Goal: Task Accomplishment & Management: Use online tool/utility

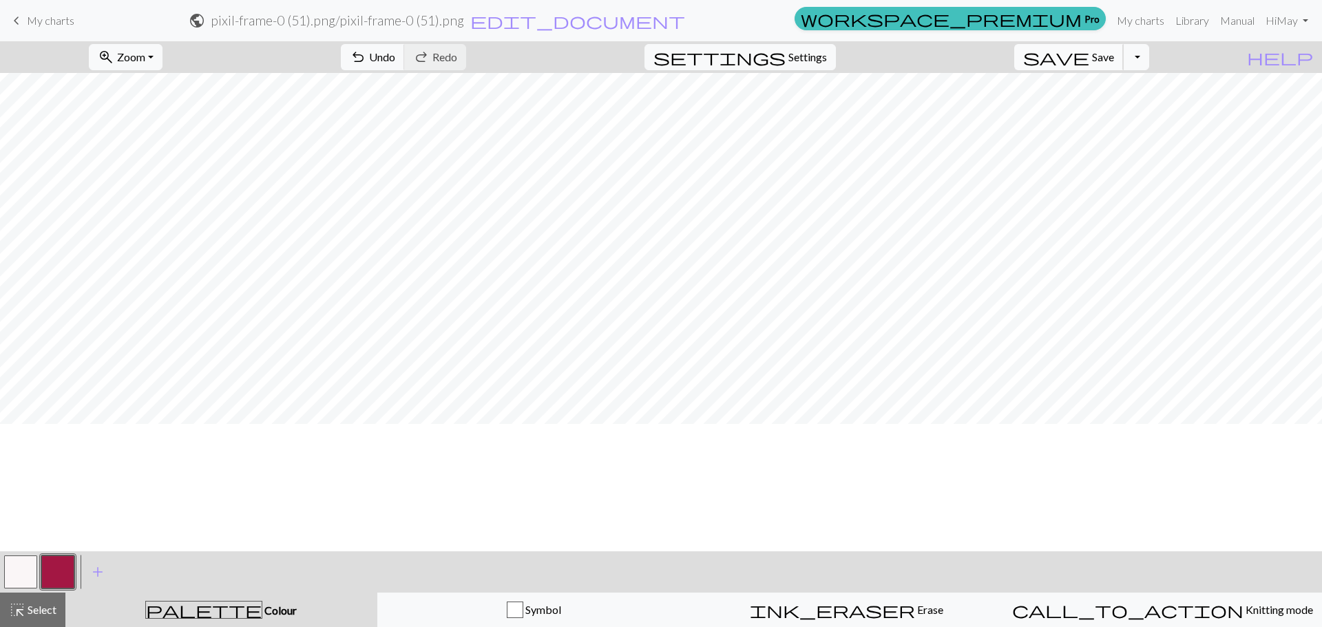
scroll to position [131, 0]
click at [1114, 57] on span "Save" at bounding box center [1103, 56] width 22 height 13
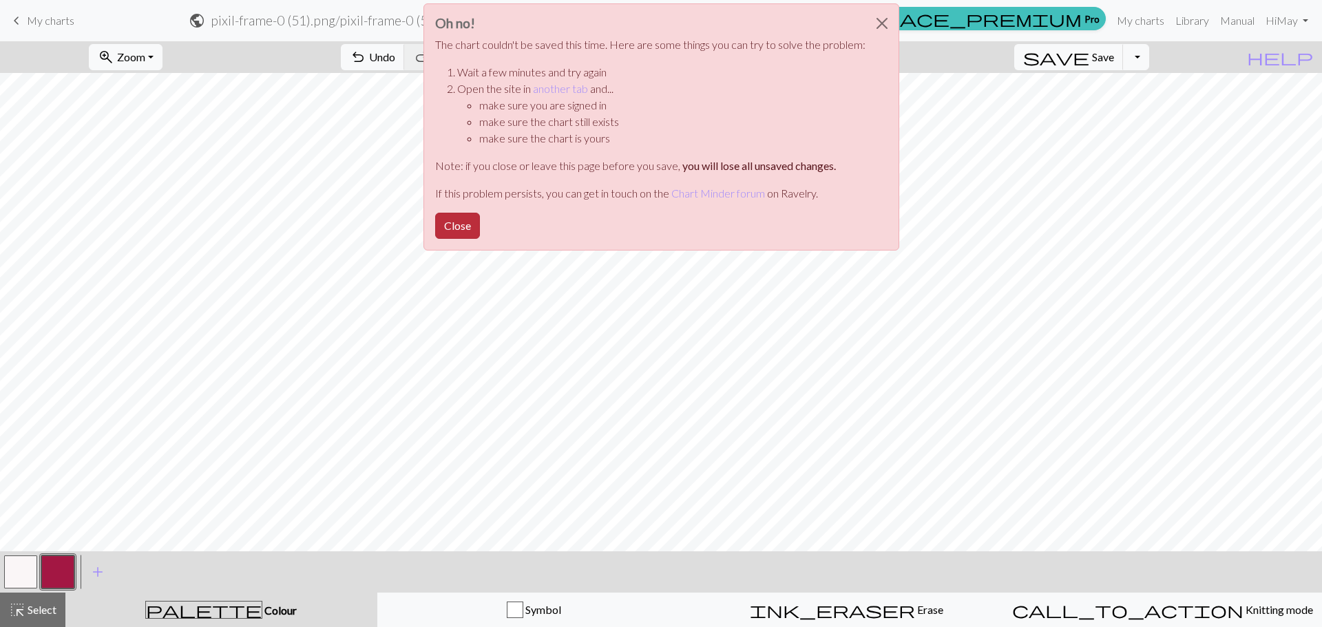
click at [470, 219] on button "Close" at bounding box center [457, 226] width 45 height 26
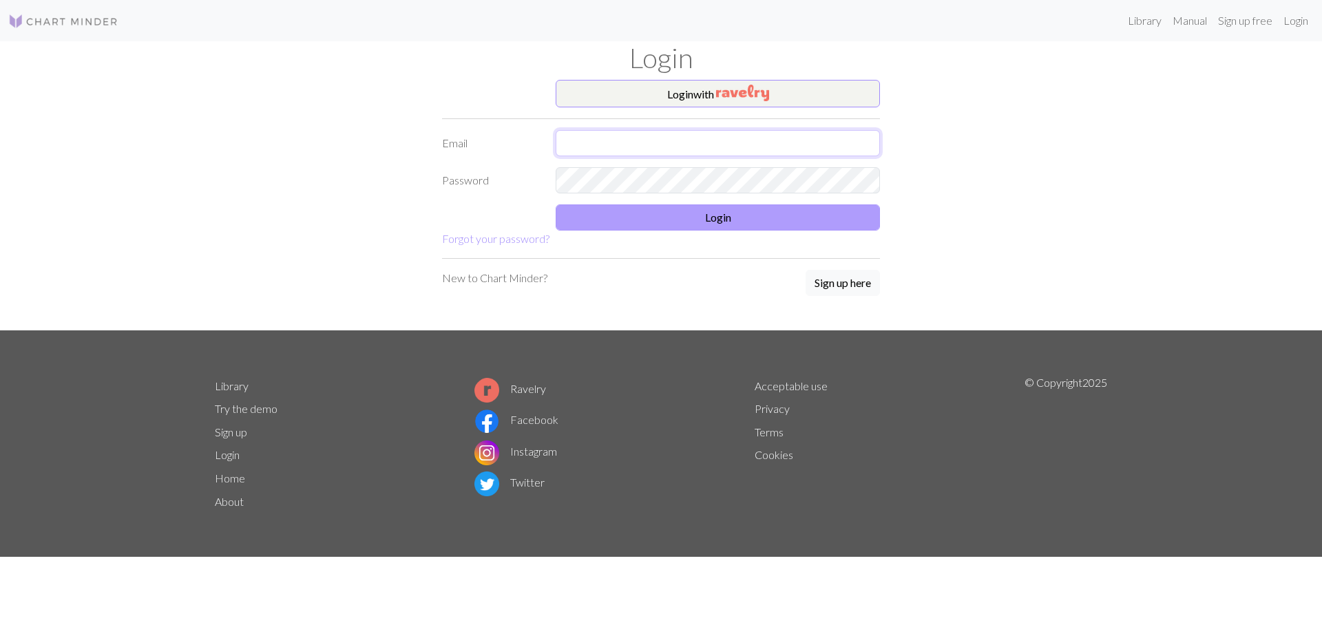
type input "[EMAIL_ADDRESS][DOMAIN_NAME]"
click at [738, 216] on button "Login" at bounding box center [718, 218] width 324 height 26
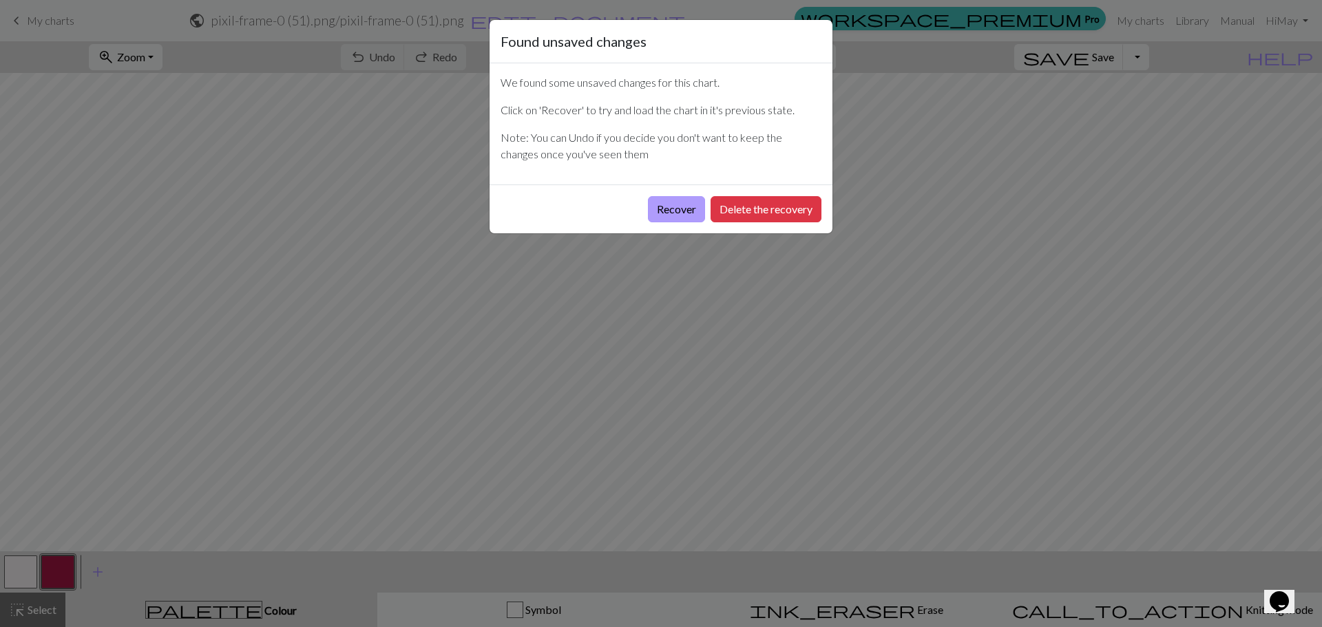
click at [677, 207] on button "Recover" at bounding box center [676, 209] width 57 height 26
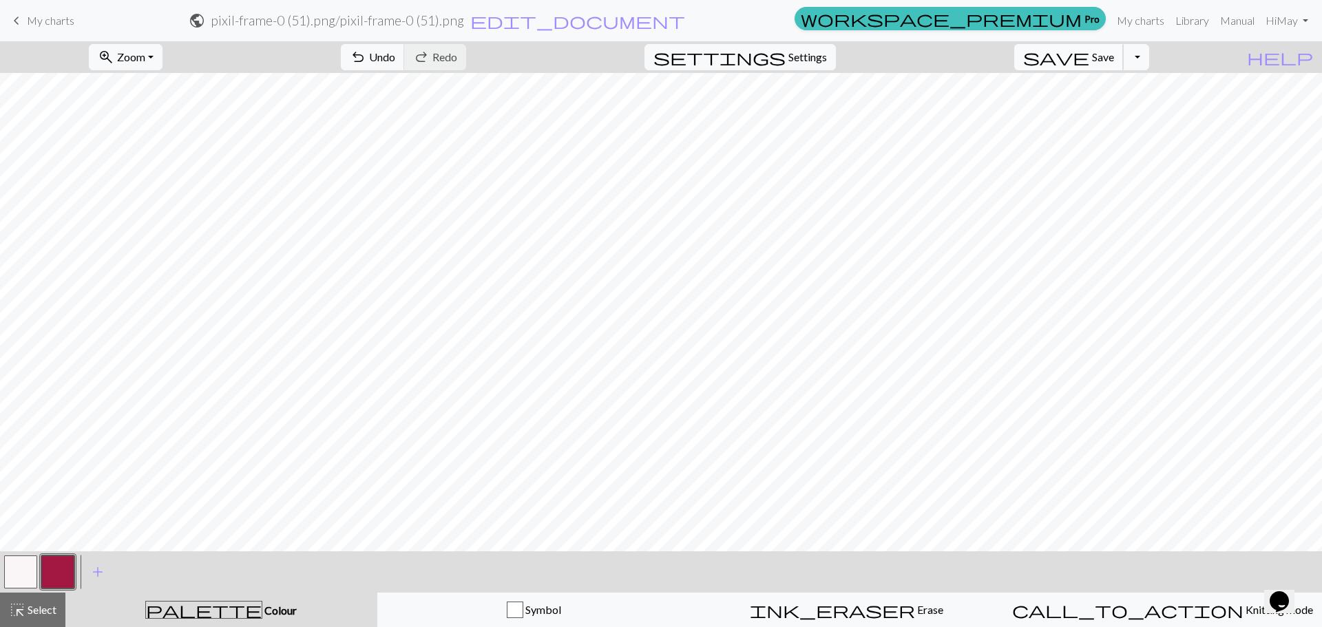
click at [1112, 54] on button "save Save Save" at bounding box center [1070, 57] width 110 height 26
